Goal: Task Accomplishment & Management: Manage account settings

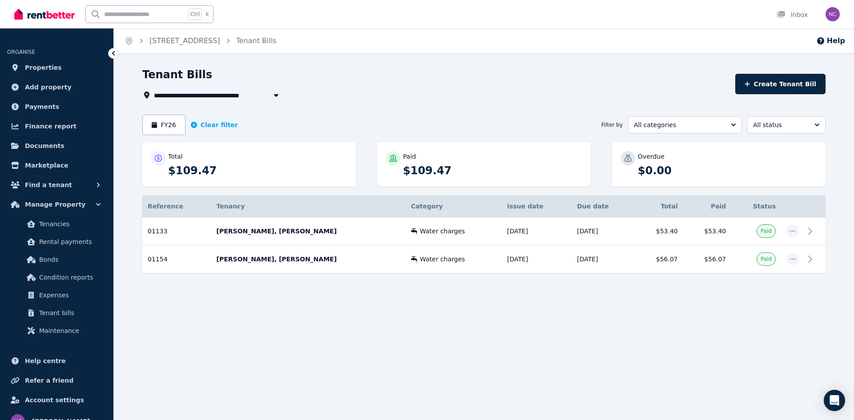
click at [53, 67] on span "Properties" at bounding box center [43, 67] width 37 height 11
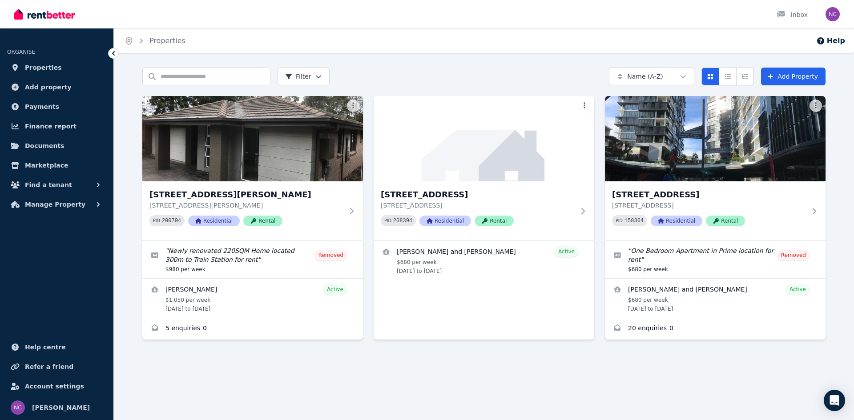
click at [467, 194] on h3 "[STREET_ADDRESS]" at bounding box center [478, 195] width 194 height 12
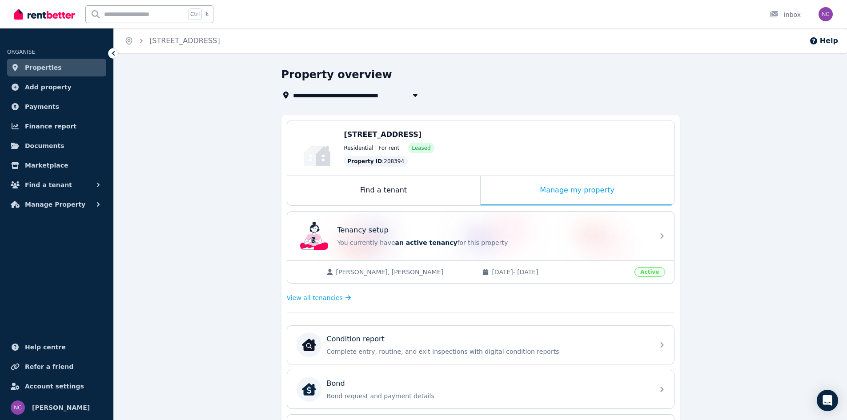
click at [593, 196] on div "Manage my property" at bounding box center [577, 190] width 193 height 29
click at [586, 191] on div "Manage my property" at bounding box center [577, 190] width 193 height 29
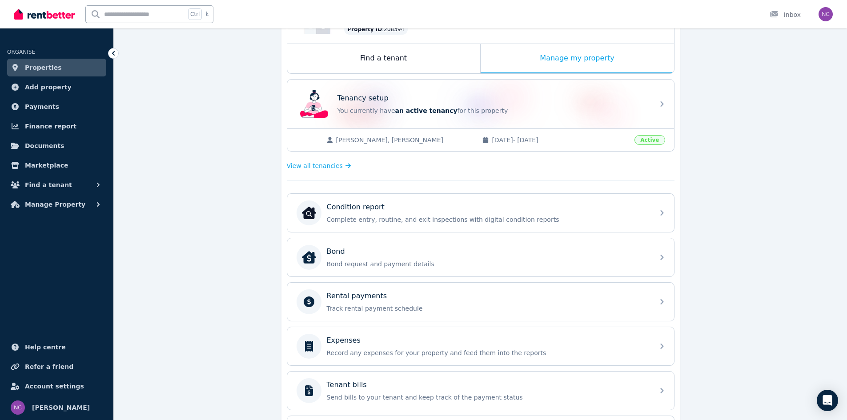
scroll to position [222, 0]
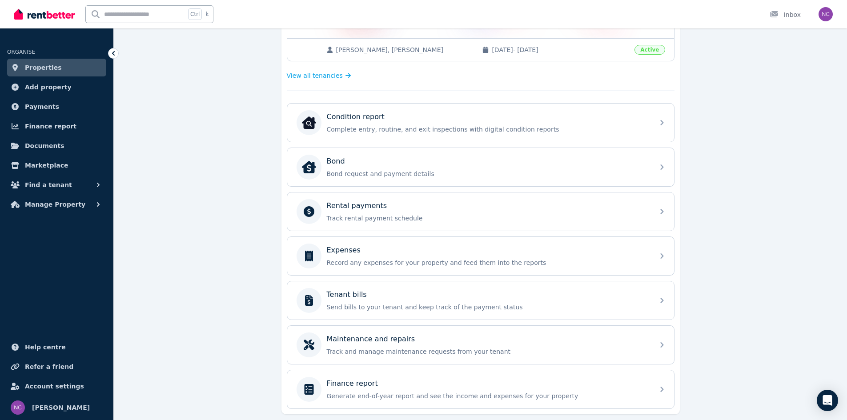
click at [505, 216] on p "Track rental payment schedule" at bounding box center [488, 218] width 322 height 9
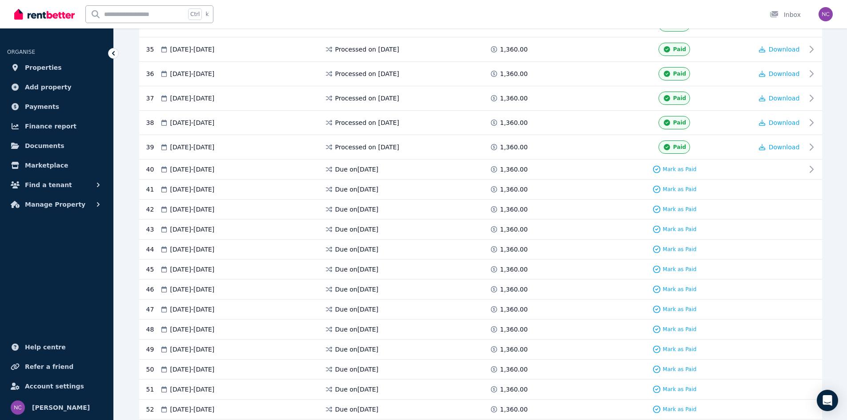
scroll to position [1023, 0]
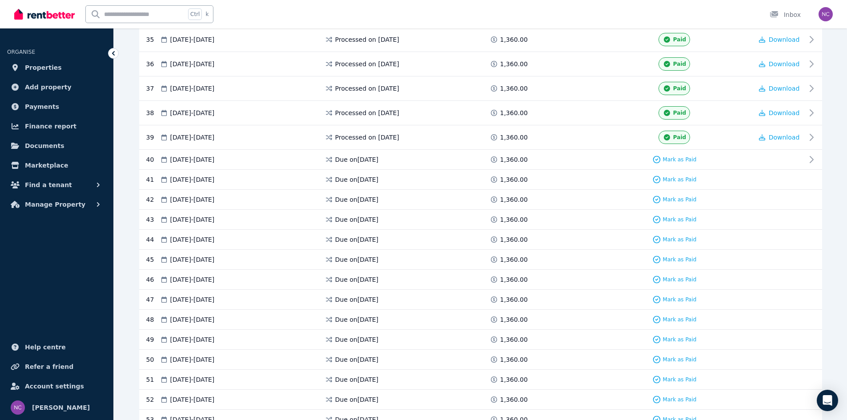
click at [681, 160] on span "Mark as Paid" at bounding box center [680, 159] width 34 height 7
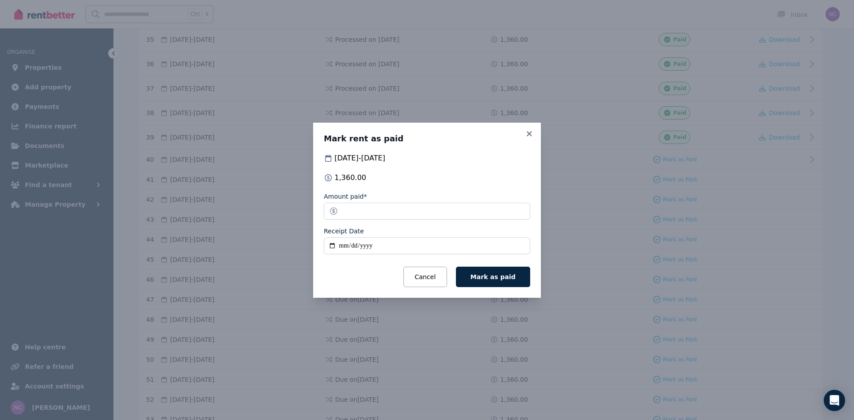
click at [334, 247] on input "Receipt Date" at bounding box center [427, 245] width 206 height 17
type input "**********"
click at [503, 274] on span "Mark as paid" at bounding box center [493, 276] width 45 height 7
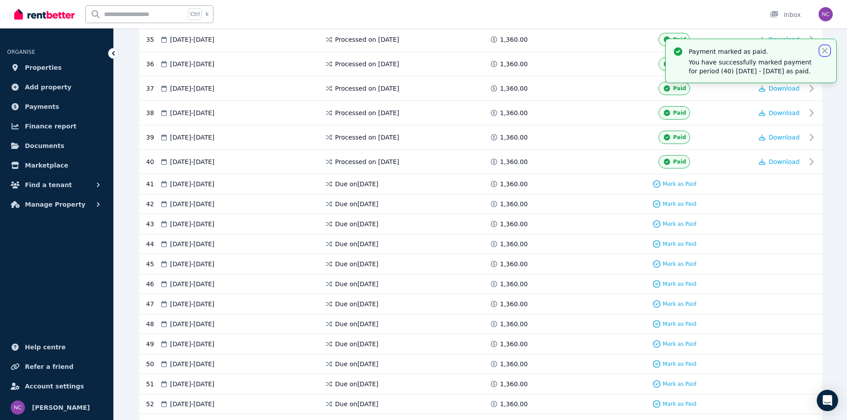
click at [823, 52] on icon "button" at bounding box center [824, 50] width 9 height 9
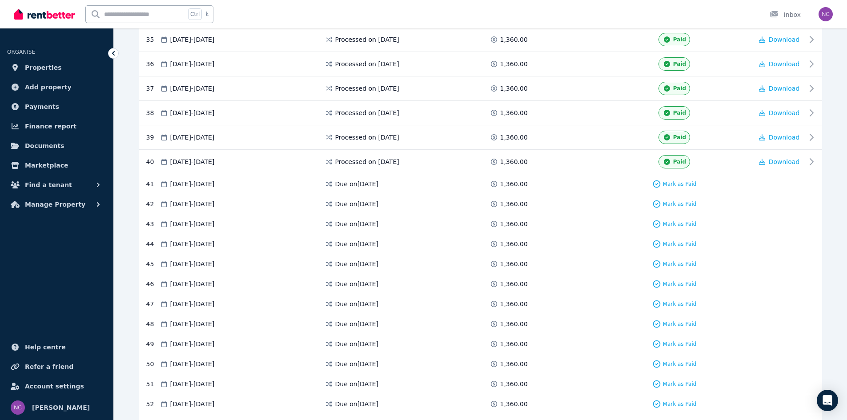
click at [44, 68] on span "Properties" at bounding box center [43, 67] width 37 height 11
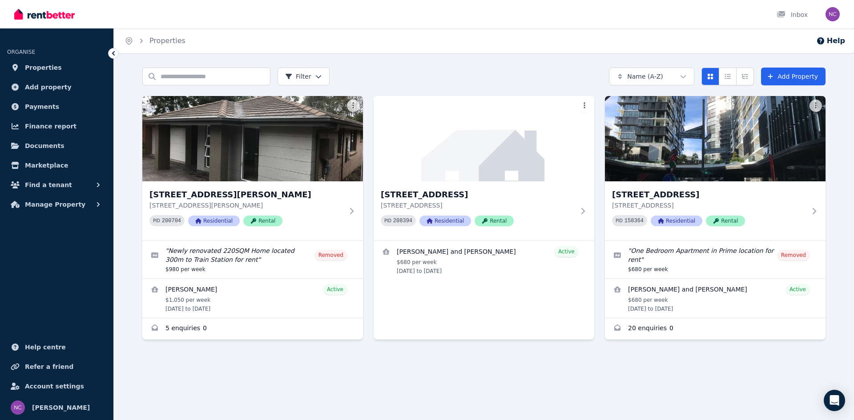
click at [681, 196] on h3 "[STREET_ADDRESS]" at bounding box center [709, 195] width 194 height 12
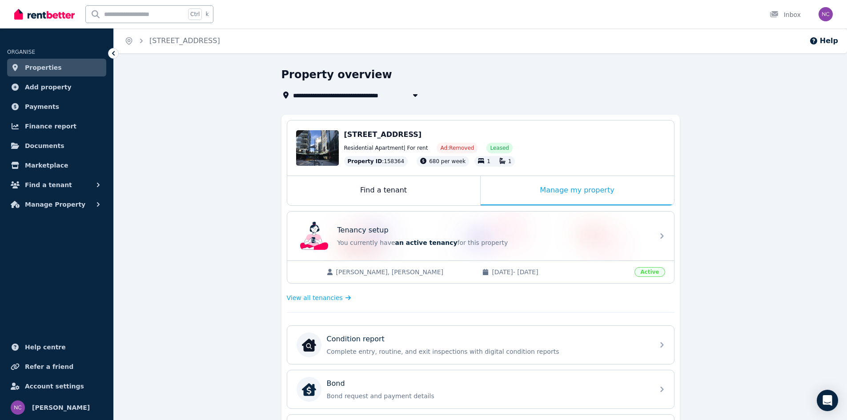
click at [591, 192] on div "Manage my property" at bounding box center [577, 190] width 193 height 29
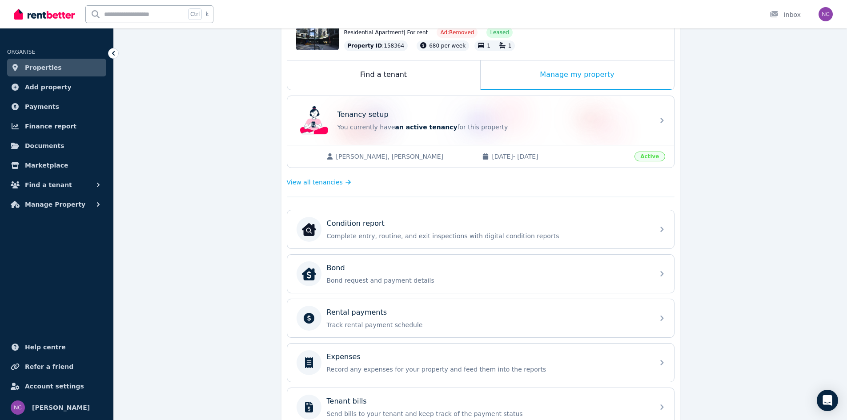
scroll to position [222, 0]
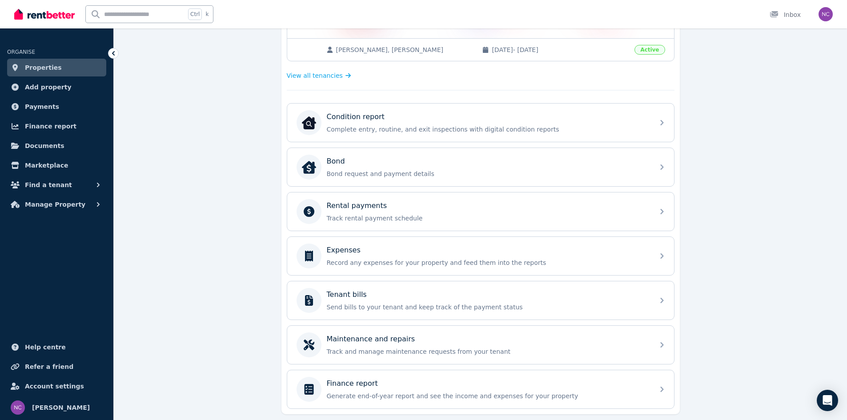
click at [565, 310] on p "Send bills to your tenant and keep track of the payment status" at bounding box center [488, 307] width 322 height 9
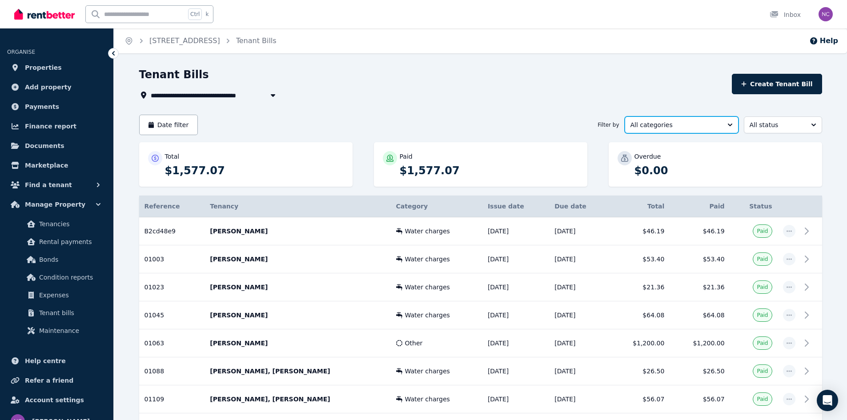
click at [729, 127] on button "All categories" at bounding box center [682, 125] width 114 height 17
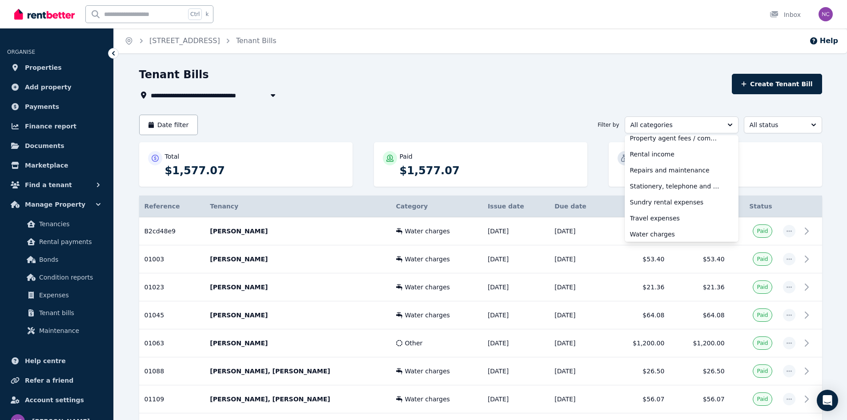
scroll to position [329, 0]
click at [678, 232] on span "Water charges" at bounding box center [676, 232] width 93 height 9
